Goal: Transaction & Acquisition: Purchase product/service

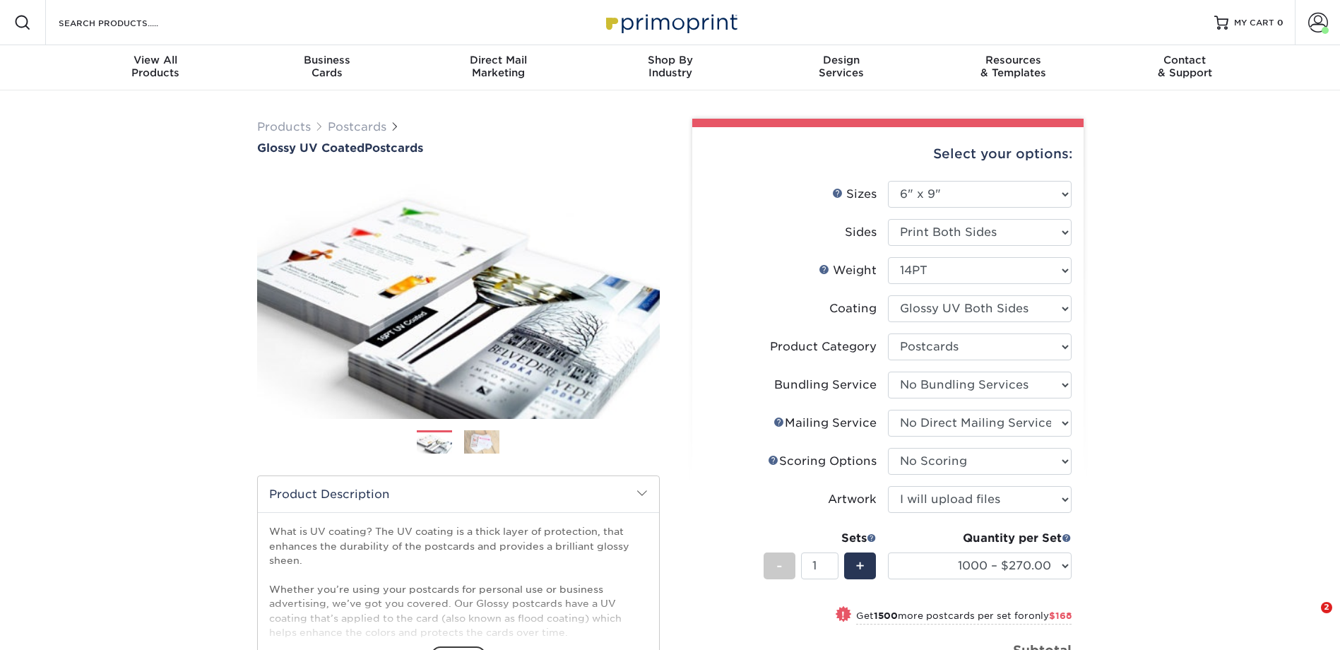
select select "6.00x9.00"
select select "9b7272e0-d6c8-4c3c-8e97-d3a1bcdab858"
select select "58689abb-25c0-461c-a4c3-a80b627d6649"
select select "3e5e9bdd-d78a-4c28-a41d-fe1407925ca6"
select select "16ebe401-5398-422d-8cb0-f3adbb82deb5"
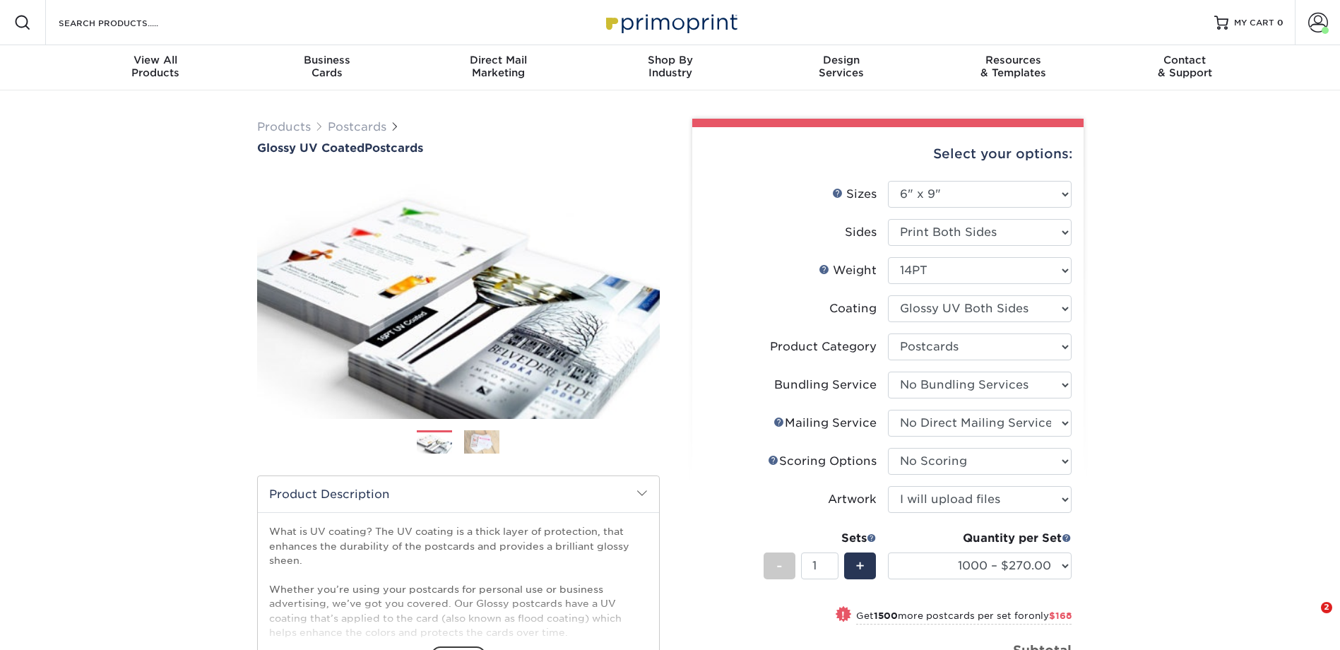
select select "upload"
select select "1000 – $270.00"
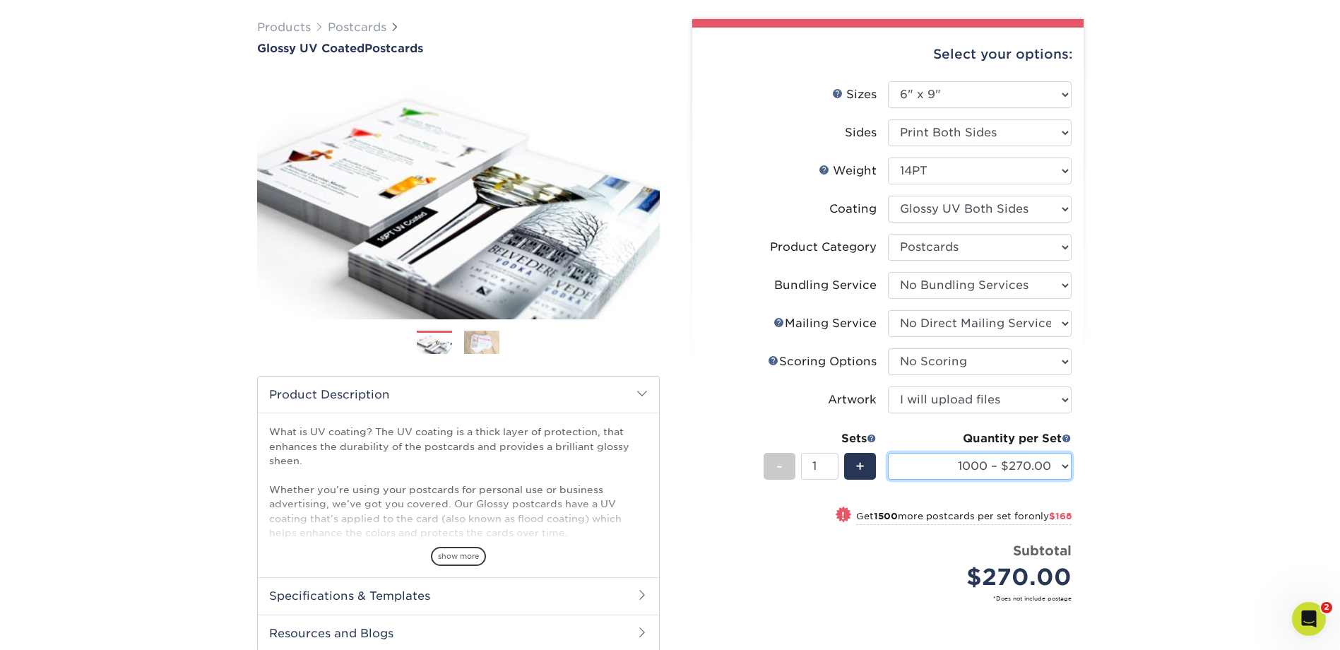
scroll to position [353, 0]
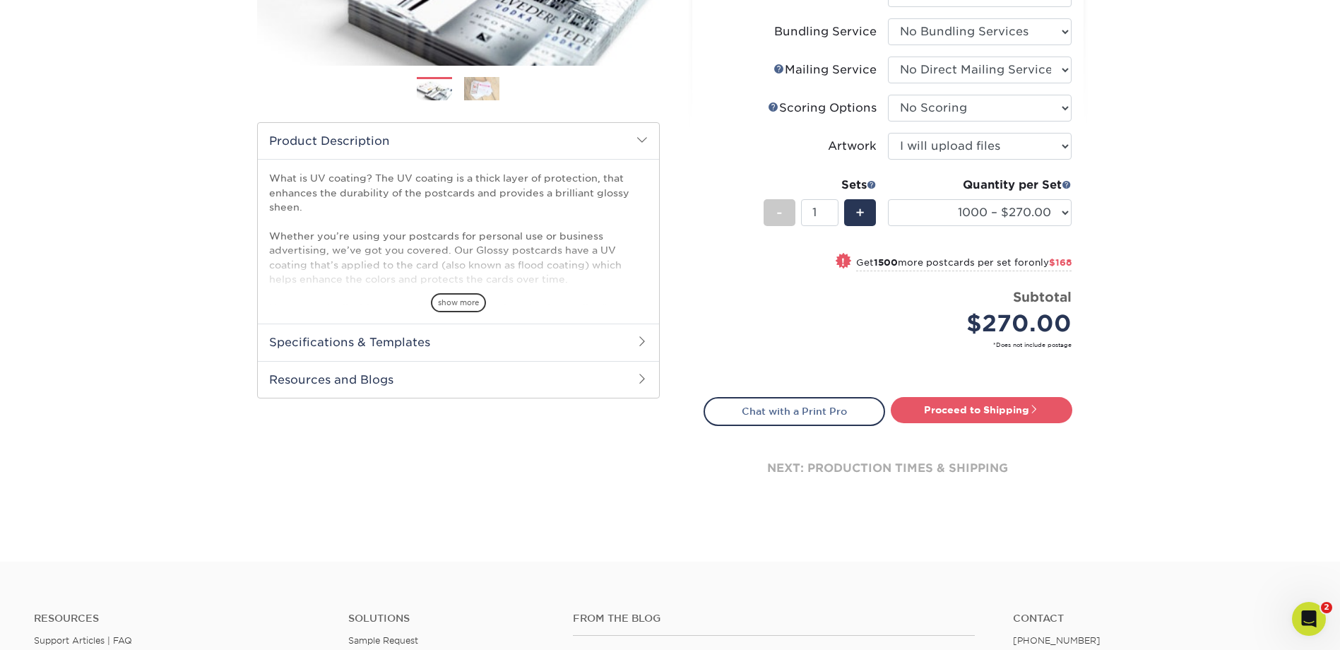
click at [395, 338] on h2 "Specifications & Templates" at bounding box center [458, 341] width 401 height 37
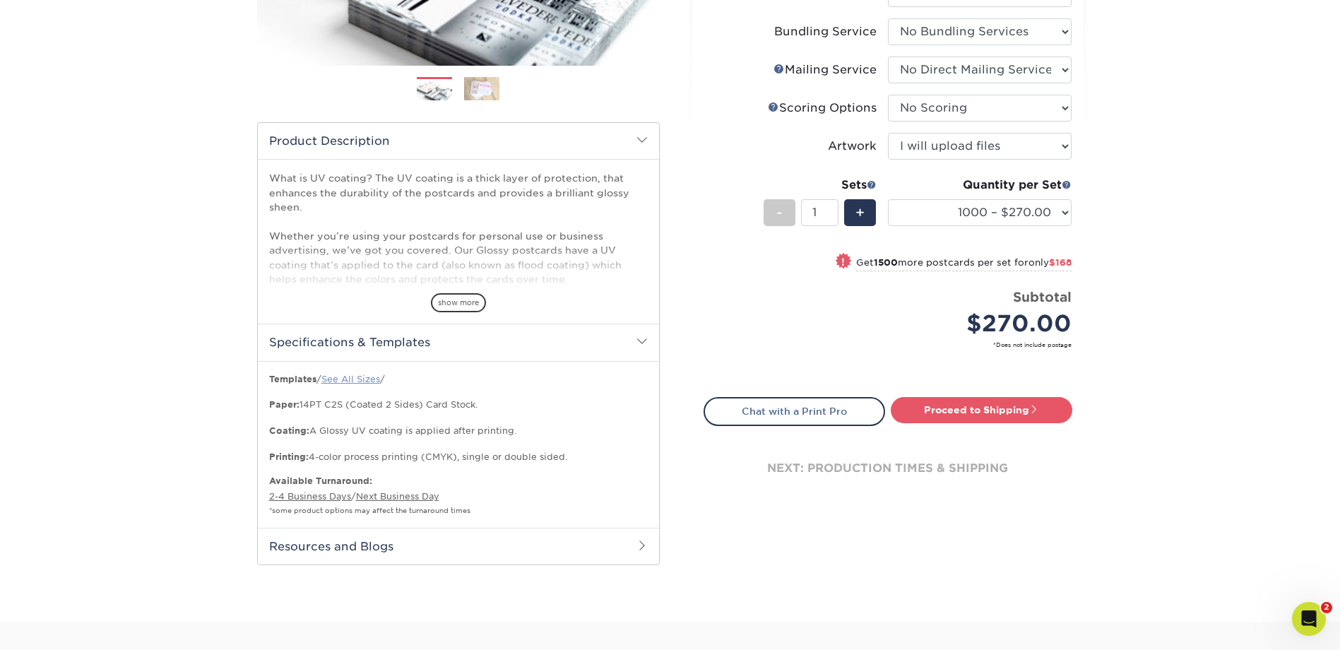
click at [357, 376] on link "See All Sizes" at bounding box center [350, 379] width 59 height 11
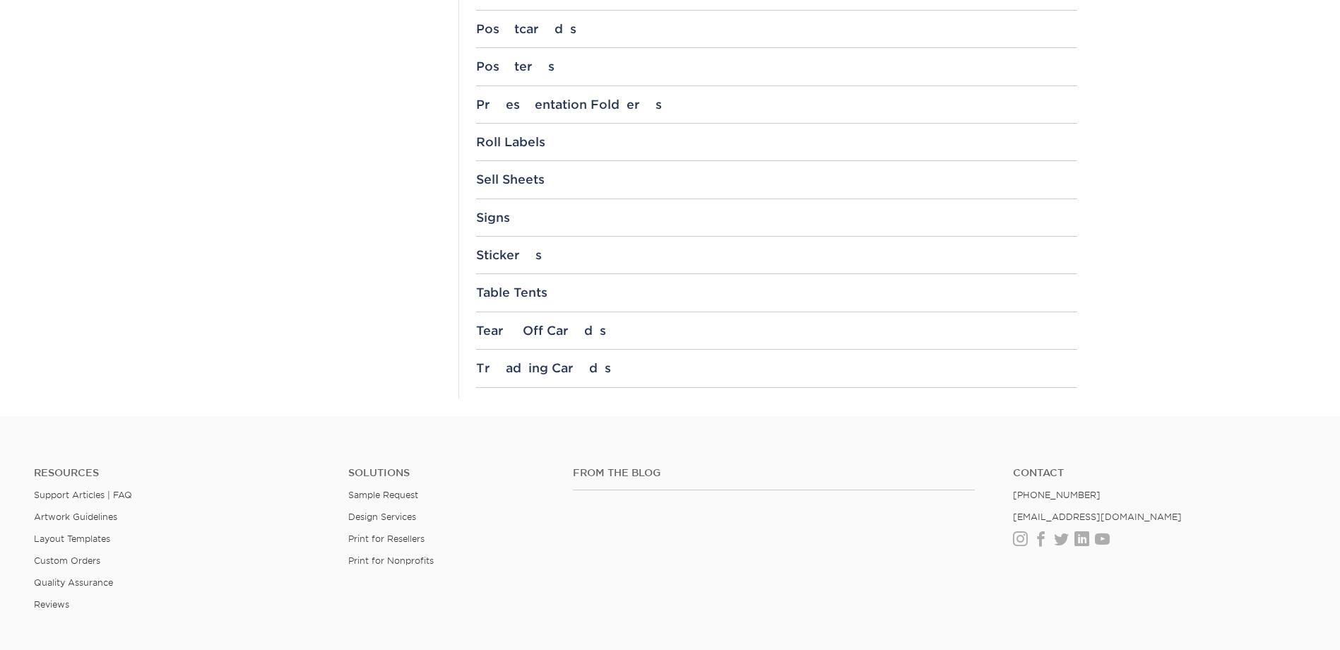
scroll to position [1177, 0]
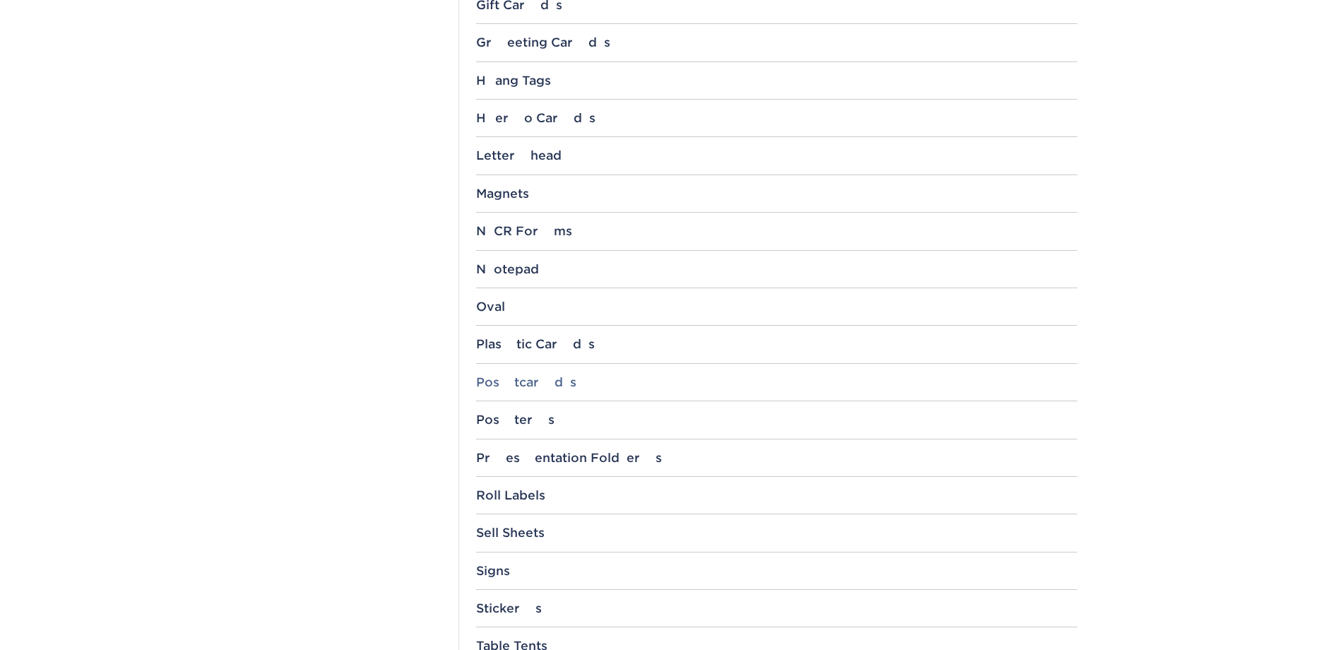
click at [498, 382] on div "Postcards" at bounding box center [776, 382] width 601 height 14
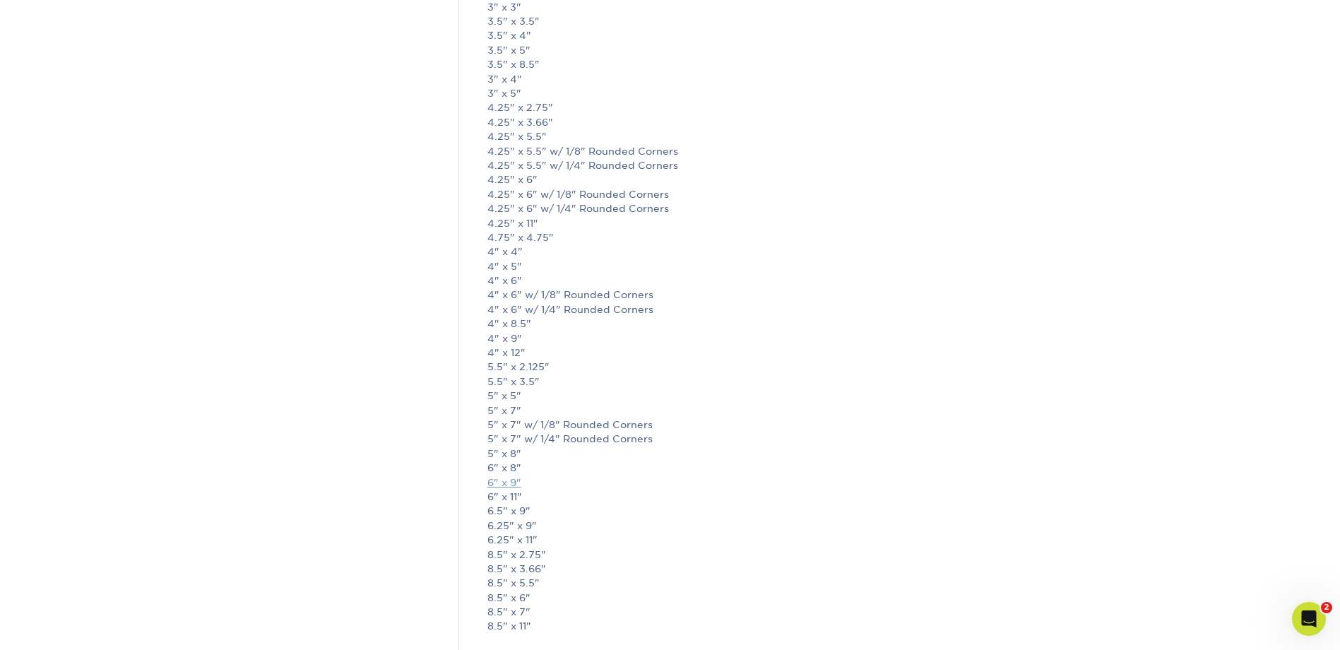
scroll to position [0, 0]
click at [504, 479] on link "6" x 9"" at bounding box center [504, 482] width 34 height 11
